Goal: Obtain resource: Download file/media

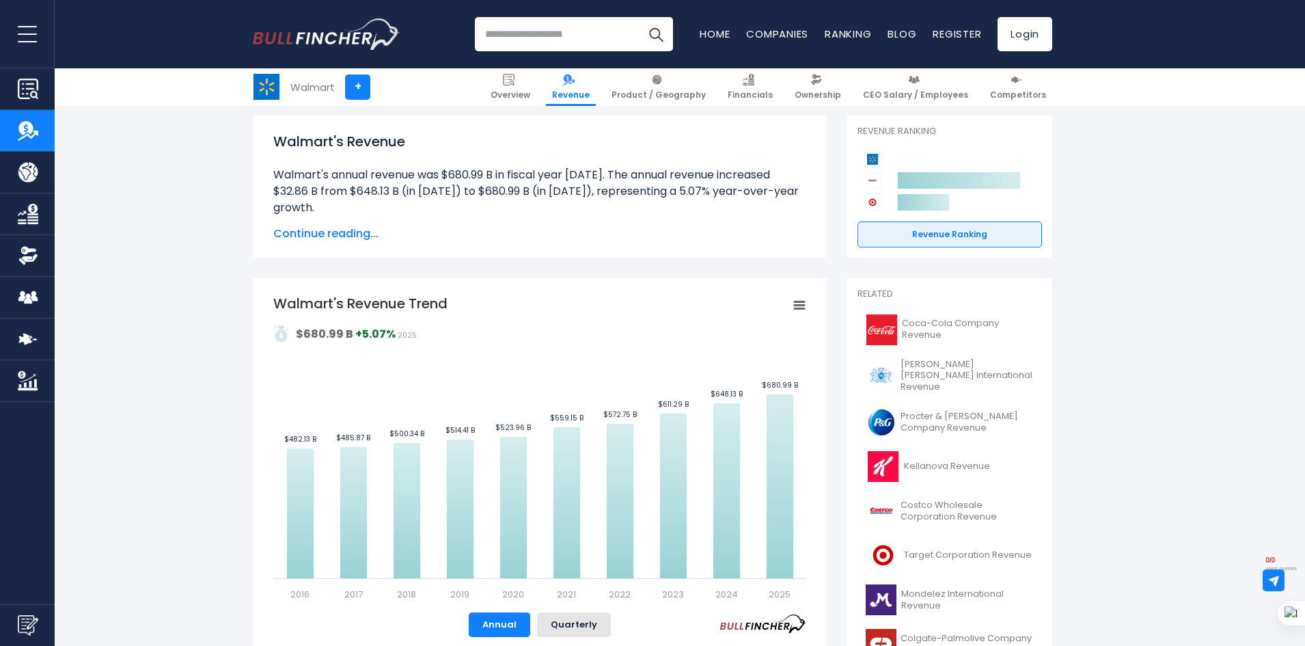
scroll to position [205, 0]
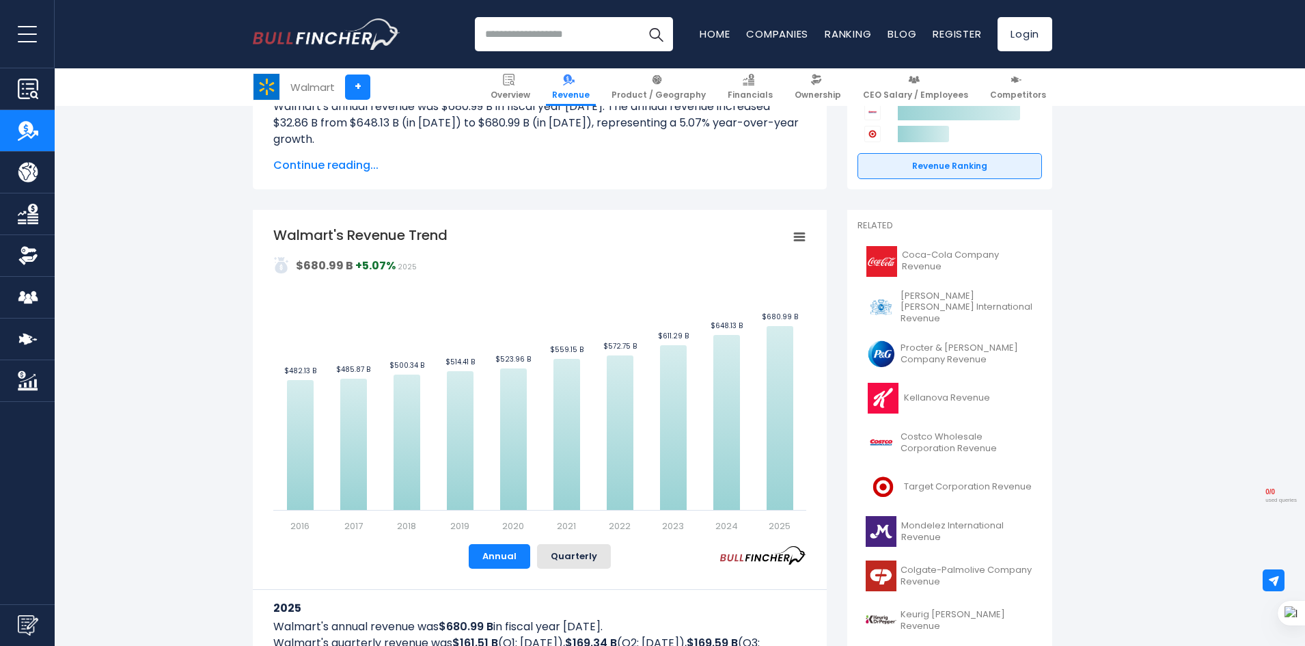
click at [576, 554] on button "Quarterly" at bounding box center [574, 556] width 74 height 25
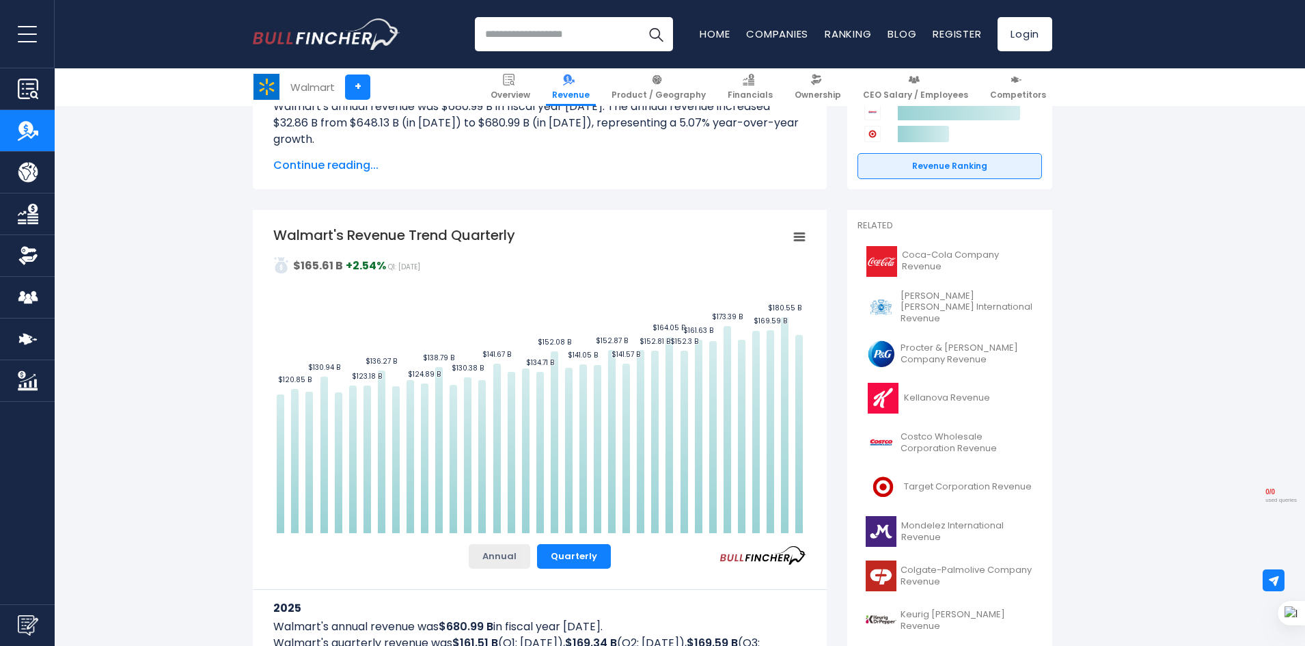
click at [492, 554] on button "Annual" at bounding box center [499, 556] width 61 height 25
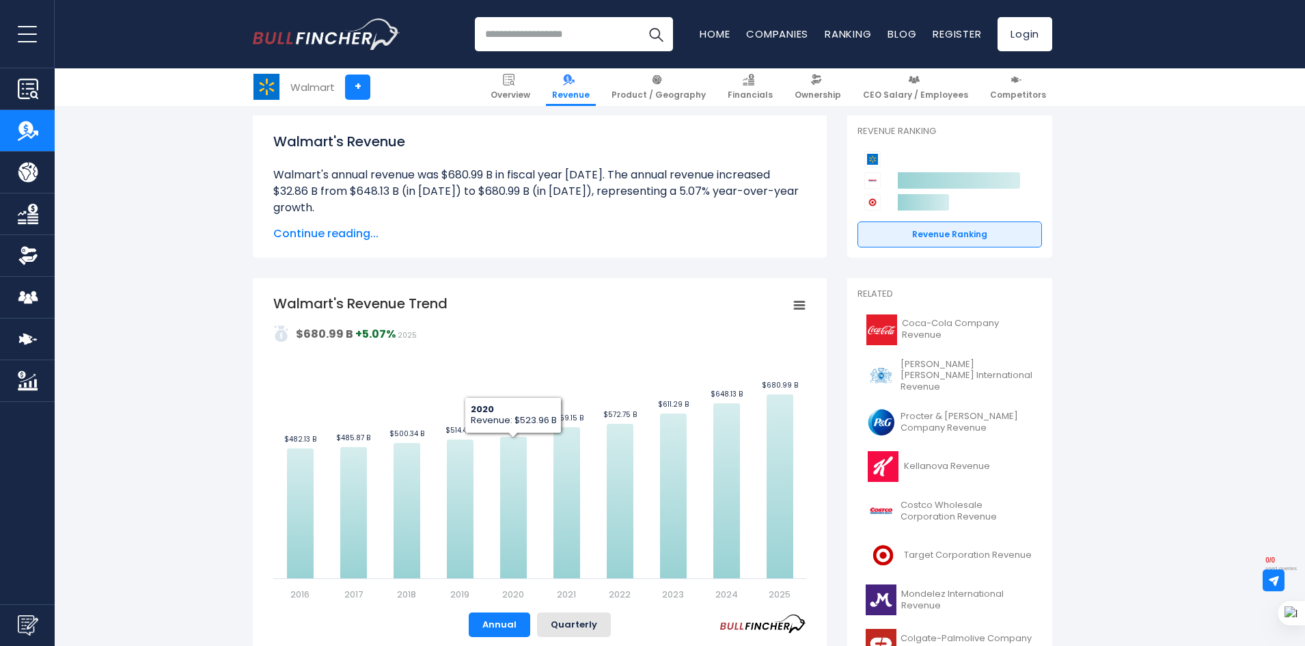
click at [368, 236] on span "Continue reading..." at bounding box center [539, 233] width 533 height 16
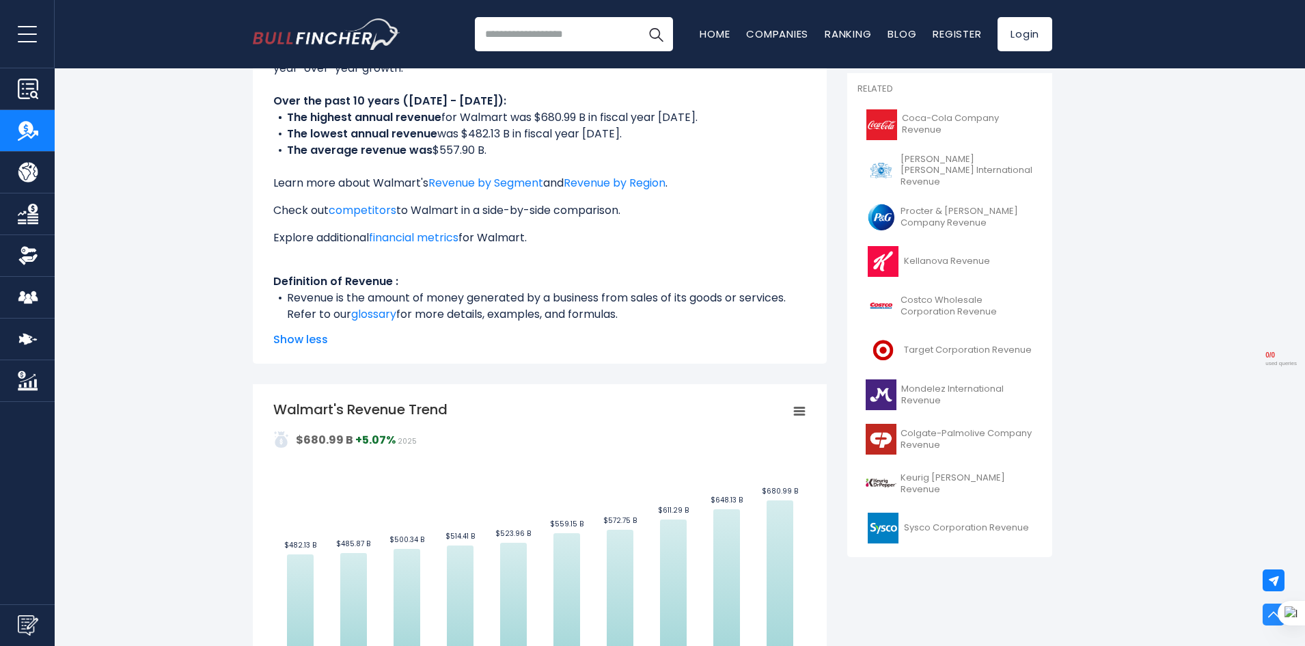
scroll to position [0, 0]
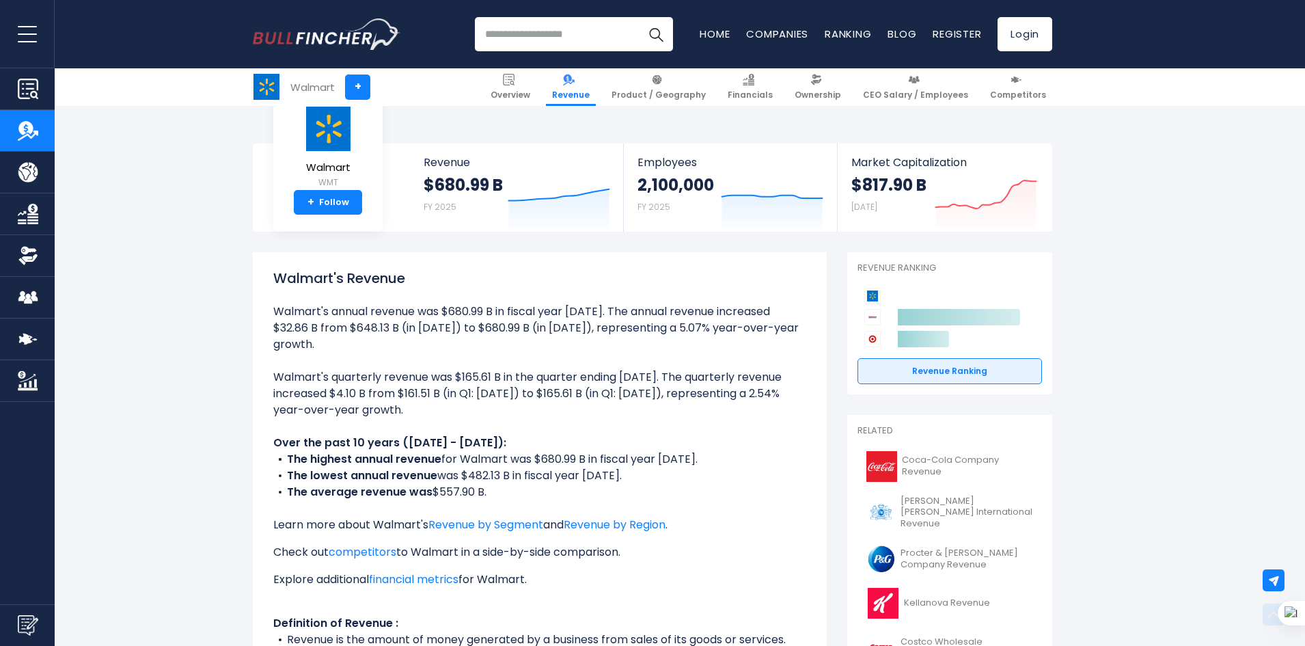
scroll to position [519, 0]
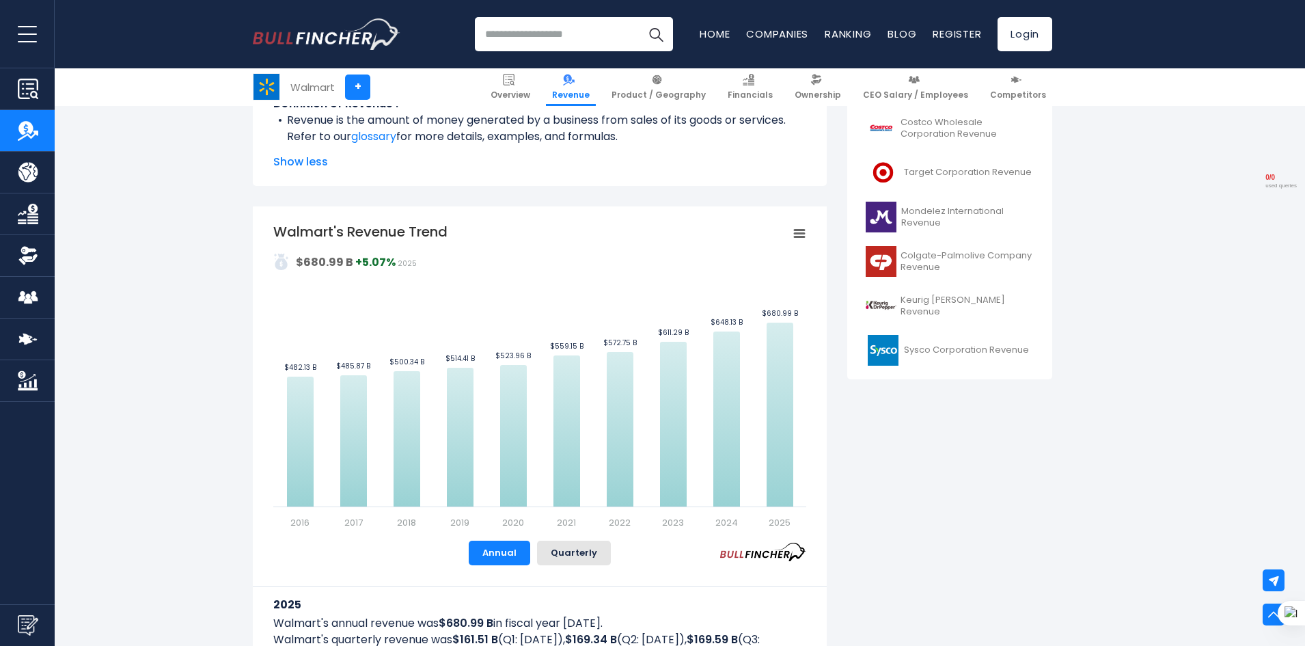
click at [808, 235] on div "Walmart's Revenue Trend Created with Highcharts 12.1.2 Values Chart context men…" at bounding box center [540, 454] width 574 height 497
click at [802, 224] on rect "Walmart's Revenue Trend" at bounding box center [799, 233] width 19 height 19
click at [758, 344] on li "Download JPEG Image" at bounding box center [753, 337] width 100 height 19
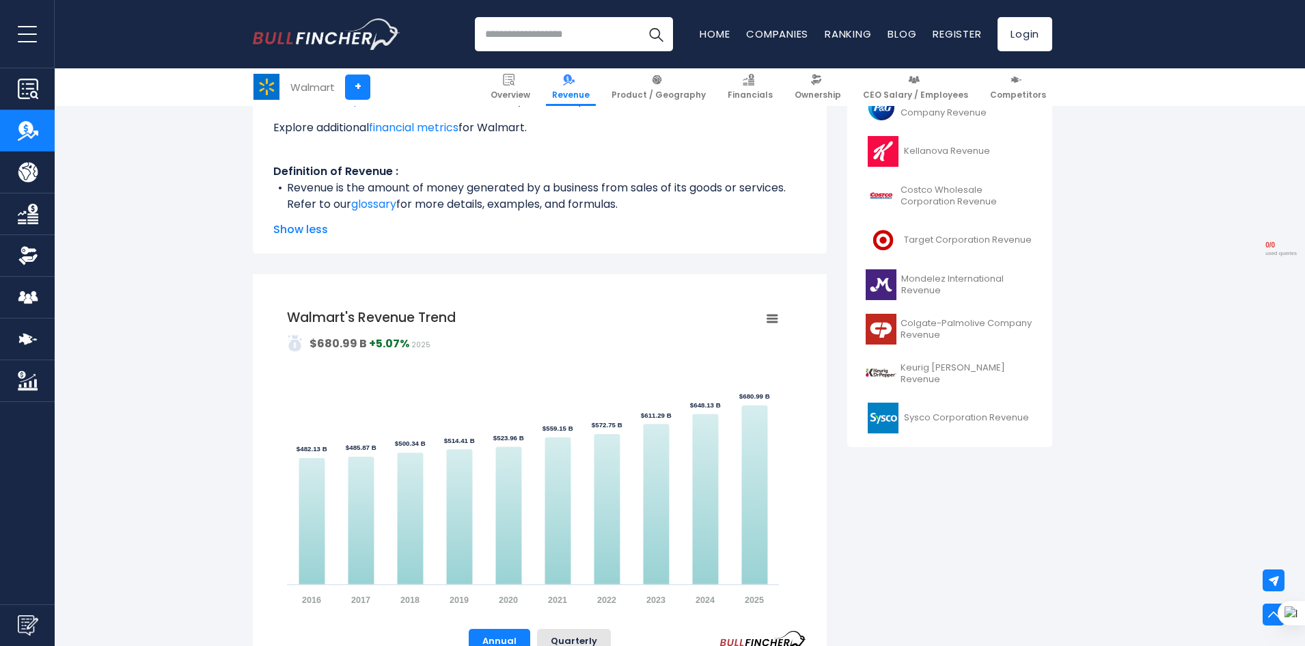
scroll to position [0, 0]
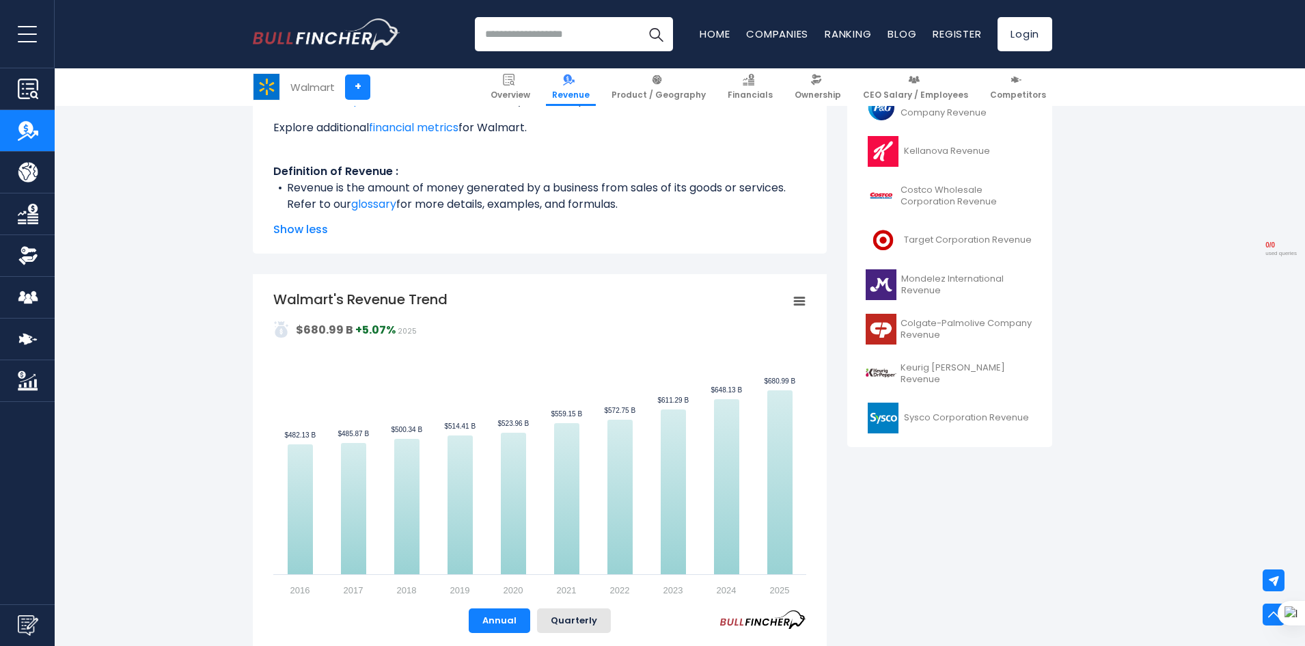
click at [803, 306] on rect "Walmart's Revenue Trend" at bounding box center [799, 301] width 19 height 19
click at [767, 411] on li "Download JPEG Image" at bounding box center [753, 405] width 100 height 19
click at [799, 300] on rect "Walmart's Revenue Trend" at bounding box center [799, 301] width 19 height 19
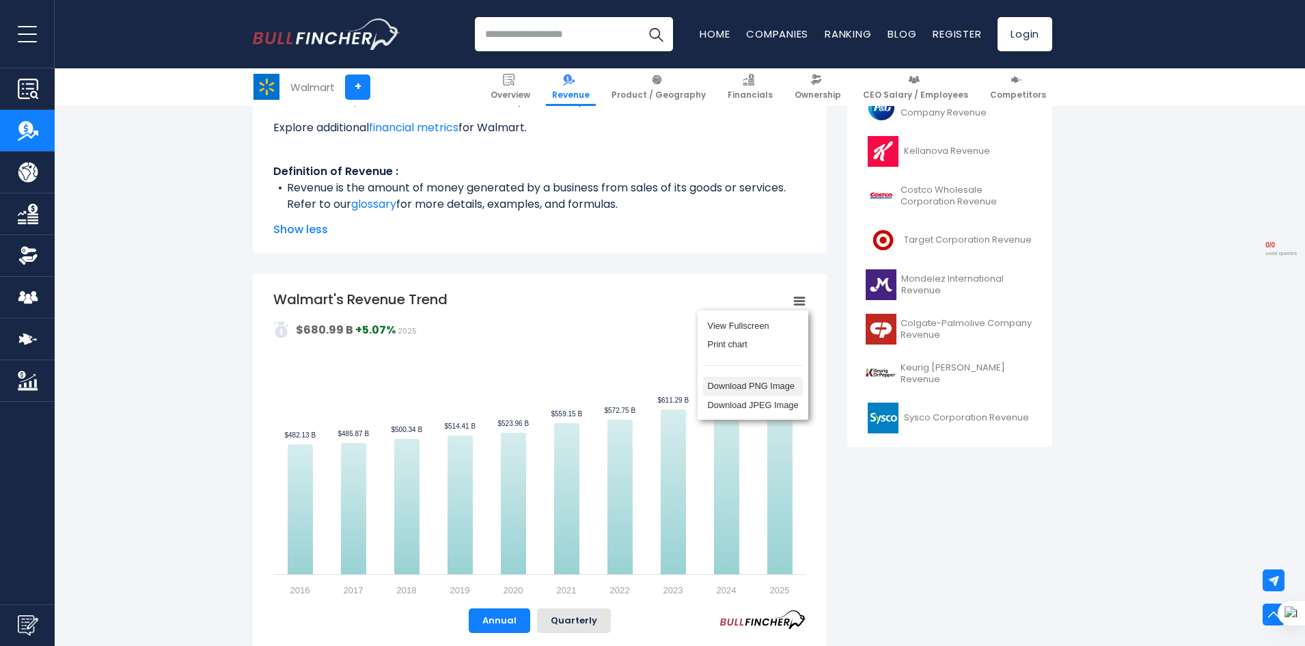
click at [760, 389] on li "Download PNG Image" at bounding box center [753, 386] width 100 height 19
click at [801, 299] on rect "Walmart's Revenue Trend" at bounding box center [799, 301] width 19 height 19
click at [737, 387] on li "Download PNG Image" at bounding box center [753, 386] width 100 height 19
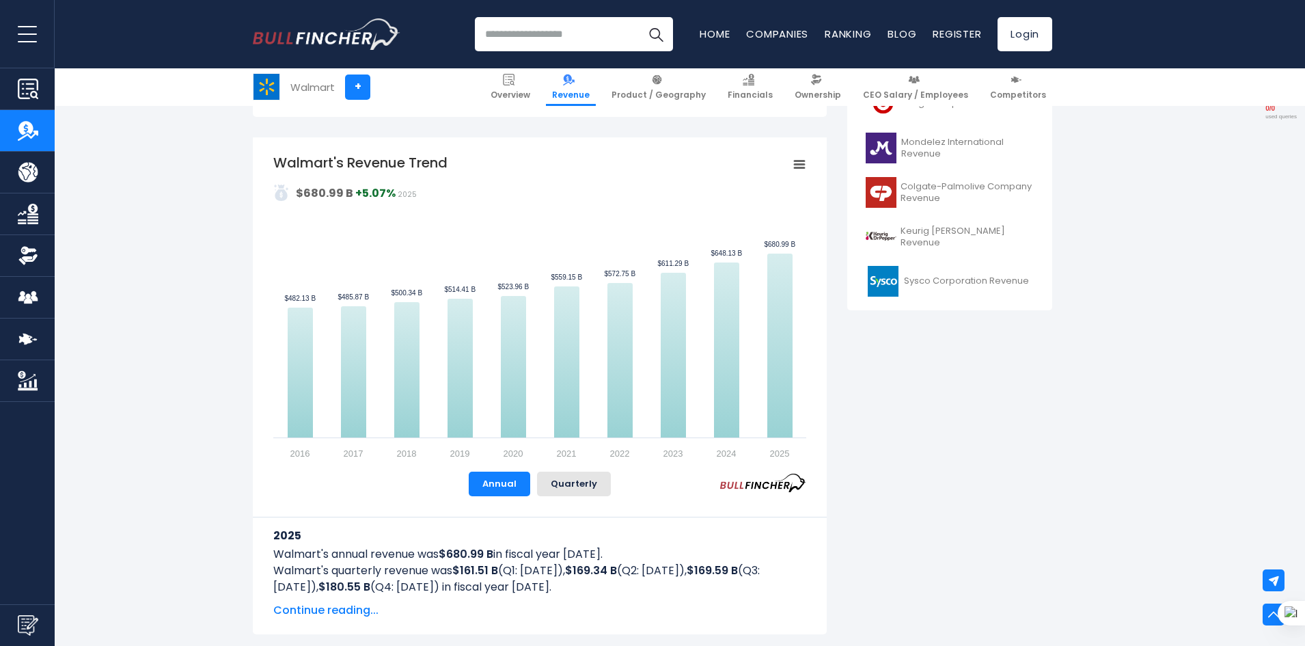
click at [808, 165] on div "Walmart's Revenue Trend Created with Highcharts 12.1.2 Values Chart context men…" at bounding box center [540, 385] width 574 height 497
click at [798, 161] on icon "Walmart's Revenue Trend" at bounding box center [800, 164] width 10 height 7
click at [741, 191] on li "View Fullscreen" at bounding box center [753, 188] width 100 height 19
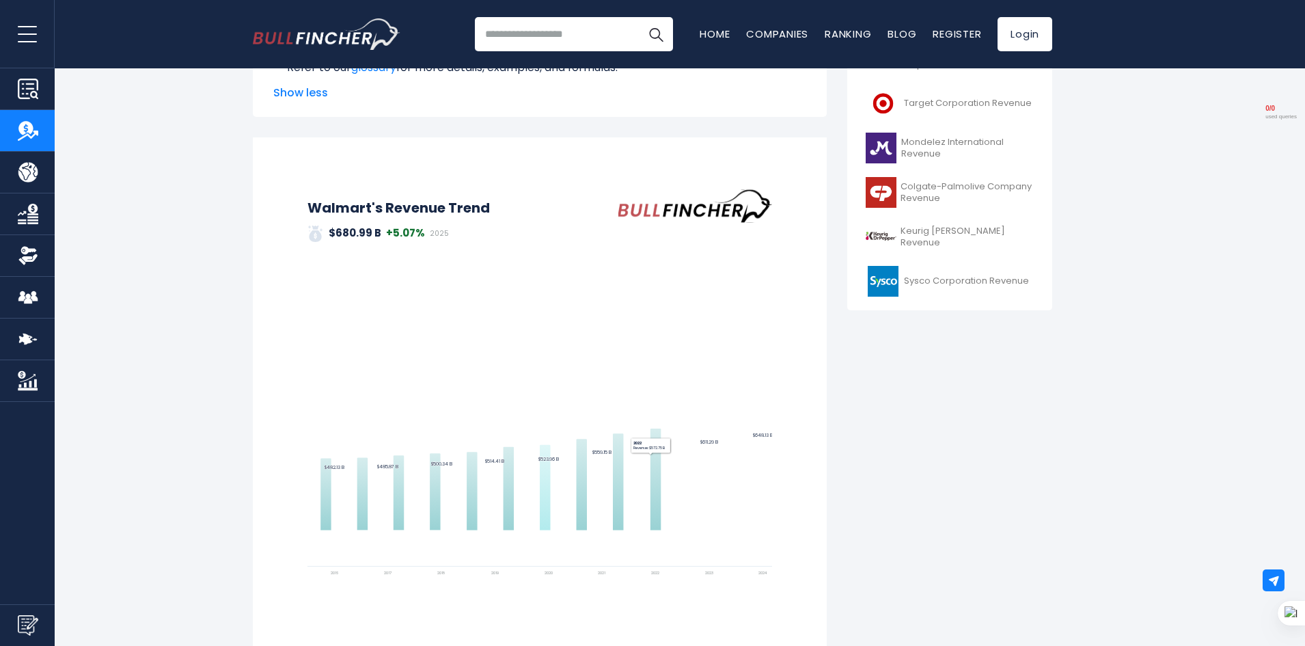
scroll to position [0, 0]
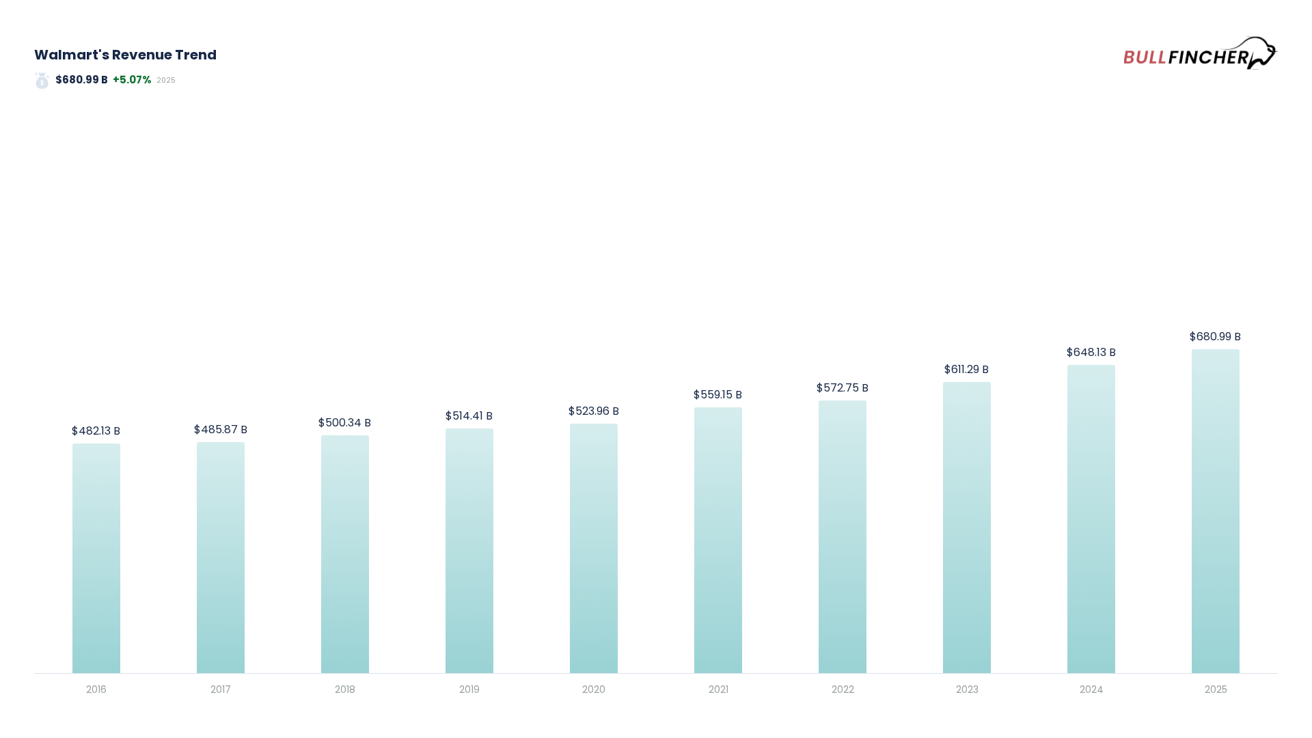
click at [1299, 152] on div "Walmart's Revenue Trend $680.99 B +5.07% 2025 Created with Highcharts 12.1.2 Va…" at bounding box center [656, 369] width 1312 height 738
click at [162, 83] on em "2025" at bounding box center [165, 80] width 19 height 10
click at [1160, 57] on img at bounding box center [1201, 53] width 154 height 38
